Goal: Task Accomplishment & Management: Complete application form

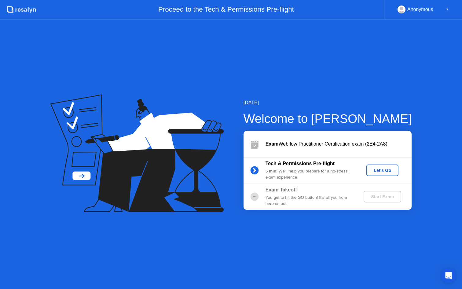
click at [375, 170] on div "Let's Go" at bounding box center [382, 170] width 27 height 5
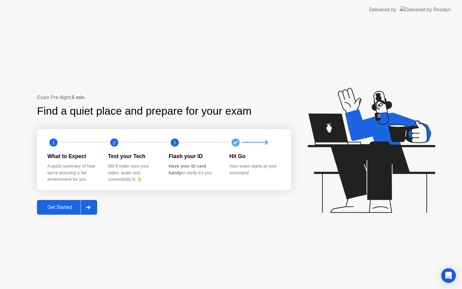
click at [65, 206] on div "Get Started" at bounding box center [60, 208] width 42 height 6
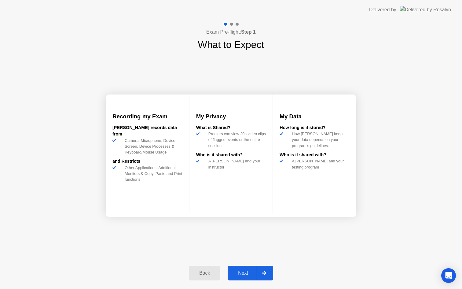
click at [249, 273] on div "Next" at bounding box center [243, 273] width 27 height 6
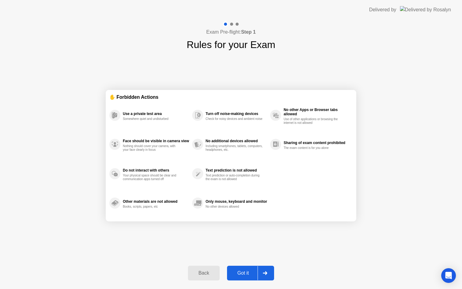
click at [250, 272] on div "Got it" at bounding box center [243, 273] width 29 height 6
select select "Available cameras"
select select "Available speakers"
select select "Available microphones"
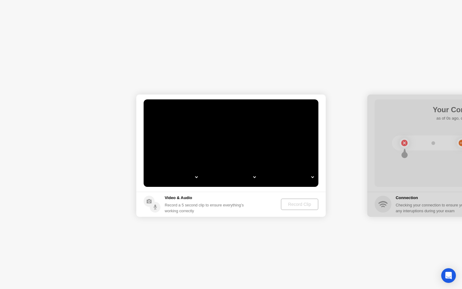
select select "**********"
select select "*******"
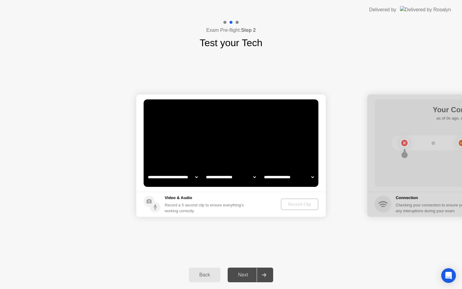
select select "**********"
click at [295, 204] on div "Record Clip" at bounding box center [300, 204] width 33 height 5
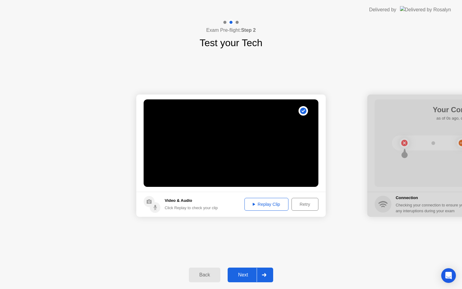
click at [241, 271] on button "Next" at bounding box center [251, 275] width 46 height 15
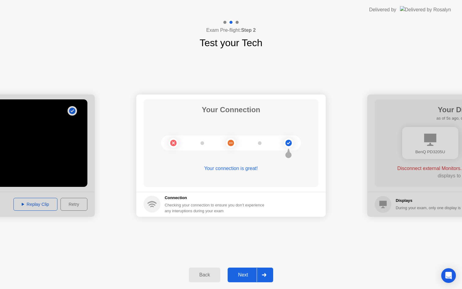
click at [242, 273] on div "Next" at bounding box center [243, 275] width 27 height 6
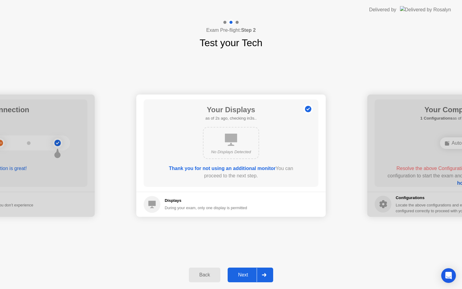
click at [243, 270] on button "Next" at bounding box center [251, 275] width 46 height 15
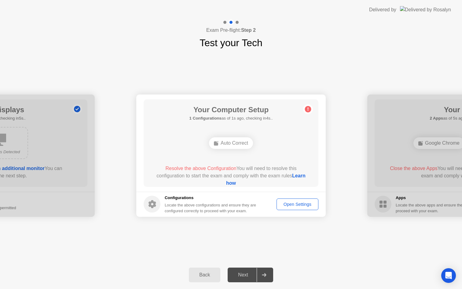
click at [233, 142] on div "Auto Correct" at bounding box center [231, 143] width 44 height 12
click at [287, 204] on div "Open Settings" at bounding box center [298, 204] width 38 height 5
click at [233, 180] on link "Learn how" at bounding box center [265, 179] width 79 height 13
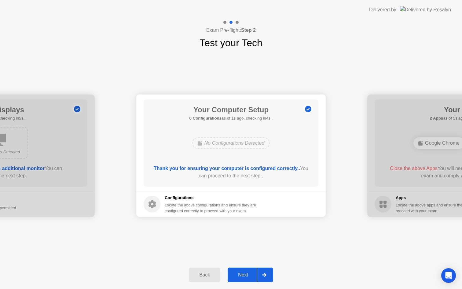
click at [243, 273] on div "Next" at bounding box center [243, 275] width 27 height 6
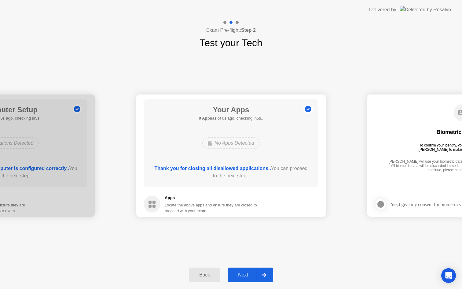
click at [244, 278] on div "Next" at bounding box center [243, 275] width 27 height 6
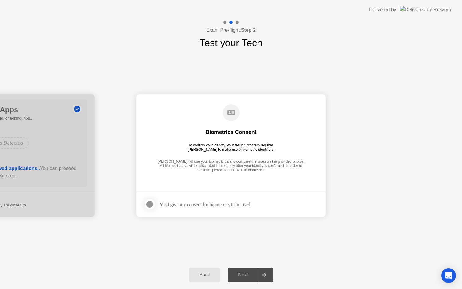
click at [149, 204] on div at bounding box center [149, 204] width 7 height 7
click at [239, 272] on div "Next" at bounding box center [243, 275] width 27 height 6
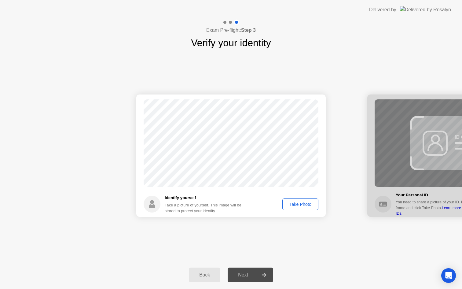
click at [299, 205] on div "Take Photo" at bounding box center [301, 204] width 32 height 5
click at [244, 270] on button "Next" at bounding box center [251, 275] width 46 height 15
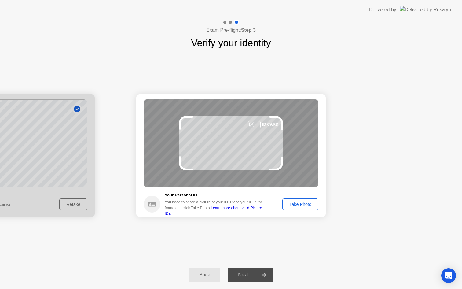
click at [297, 204] on div "Take Photo" at bounding box center [301, 204] width 32 height 5
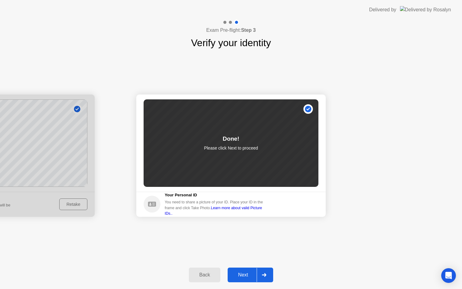
click at [249, 273] on div "Next" at bounding box center [243, 275] width 27 height 6
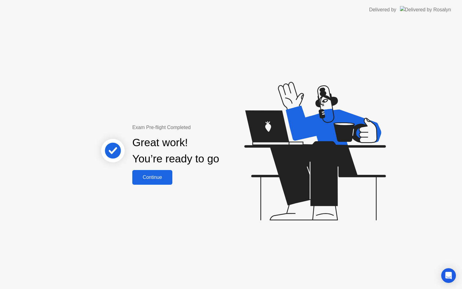
click at [163, 177] on div "Continue" at bounding box center [152, 178] width 36 height 6
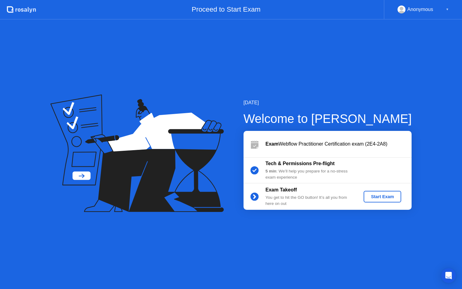
click at [375, 197] on div "Start Exam" at bounding box center [382, 196] width 33 height 5
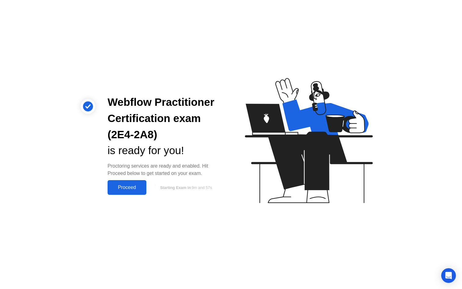
click at [140, 190] on div "Proceed" at bounding box center [126, 188] width 35 height 6
